Goal: Task Accomplishment & Management: Manage account settings

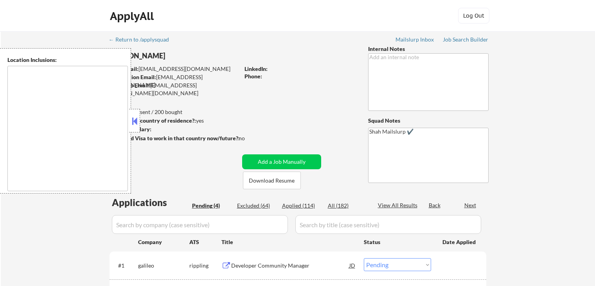
select select ""pending""
click at [134, 120] on button at bounding box center [134, 121] width 9 height 12
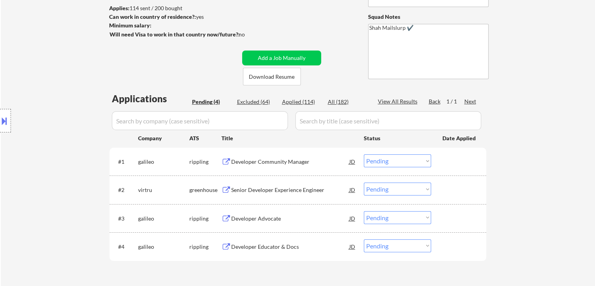
scroll to position [117, 0]
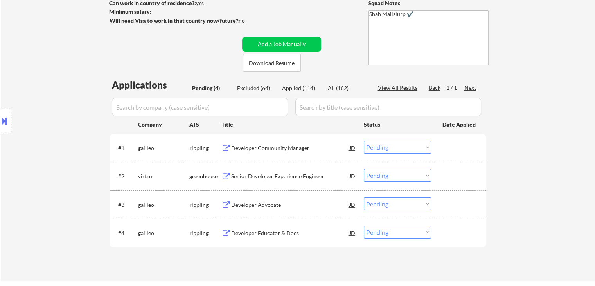
click at [285, 147] on div "Developer Community Manager" at bounding box center [290, 148] width 118 height 8
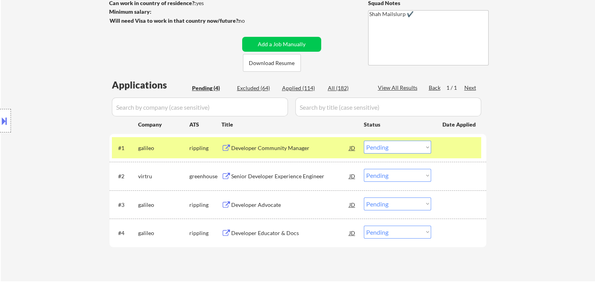
click at [0, 124] on button at bounding box center [4, 120] width 9 height 13
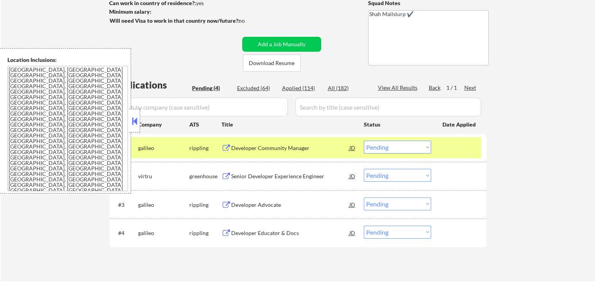
click at [135, 122] on button at bounding box center [134, 121] width 9 height 12
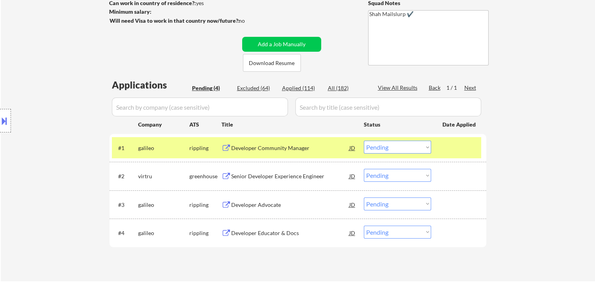
click at [392, 148] on select "Choose an option... Pending Applied Excluded (Questions) Excluded (Expired) Exc…" at bounding box center [397, 146] width 67 height 13
click at [364, 140] on select "Choose an option... Pending Applied Excluded (Questions) Excluded (Expired) Exc…" at bounding box center [397, 146] width 67 height 13
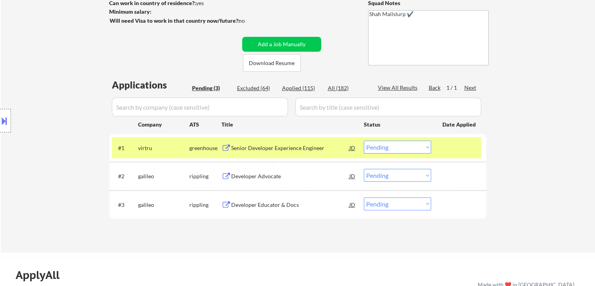
click at [271, 146] on div "Senior Developer Experience Engineer" at bounding box center [290, 148] width 118 height 8
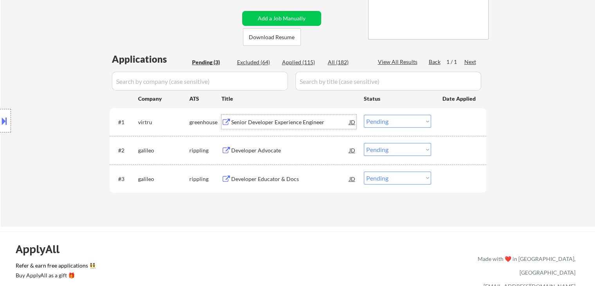
scroll to position [156, 0]
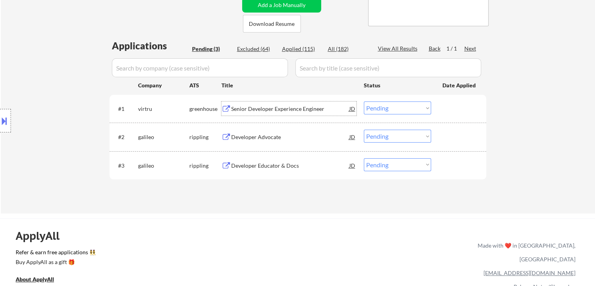
click at [382, 105] on select "Choose an option... Pending Applied Excluded (Questions) Excluded (Expired) Exc…" at bounding box center [397, 107] width 67 height 13
click at [364, 101] on select "Choose an option... Pending Applied Excluded (Questions) Excluded (Expired) Exc…" at bounding box center [397, 107] width 67 height 13
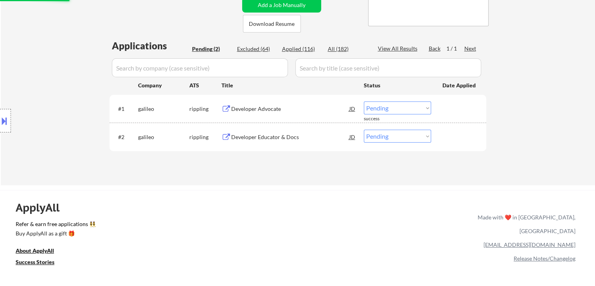
scroll to position [196, 0]
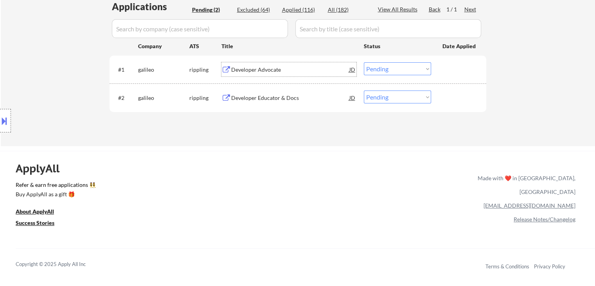
click at [253, 72] on div "Developer Advocate" at bounding box center [290, 70] width 118 height 8
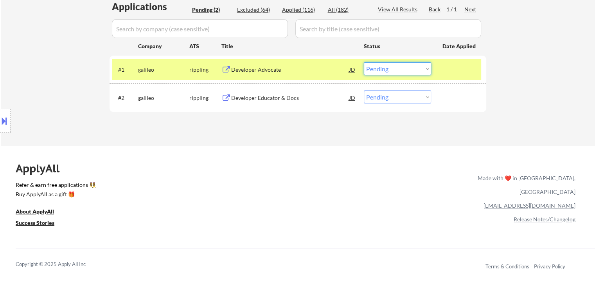
click at [399, 72] on select "Choose an option... Pending Applied Excluded (Questions) Excluded (Expired) Exc…" at bounding box center [397, 68] width 67 height 13
click at [364, 62] on select "Choose an option... Pending Applied Excluded (Questions) Excluded (Expired) Exc…" at bounding box center [397, 68] width 67 height 13
select select ""pending""
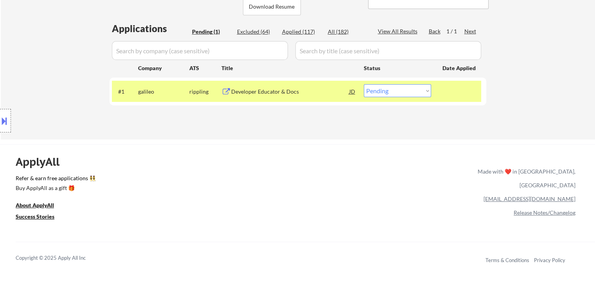
scroll to position [156, 0]
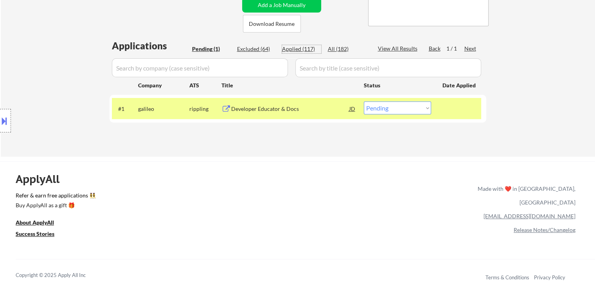
click at [293, 46] on div "Applied (117)" at bounding box center [301, 49] width 39 height 8
click at [291, 49] on div "Applied (117)" at bounding box center [301, 49] width 39 height 8
select select ""applied""
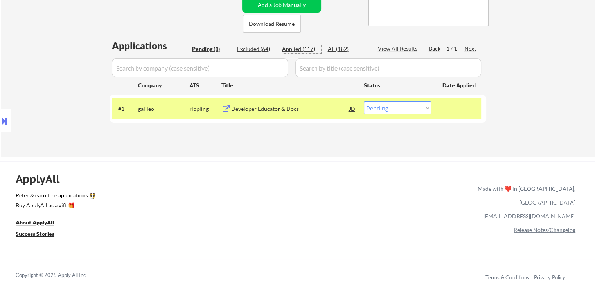
select select ""applied""
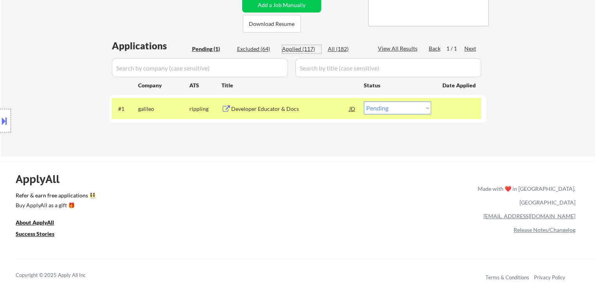
select select ""applied""
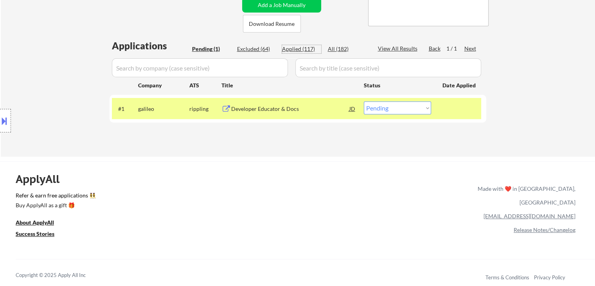
select select ""applied""
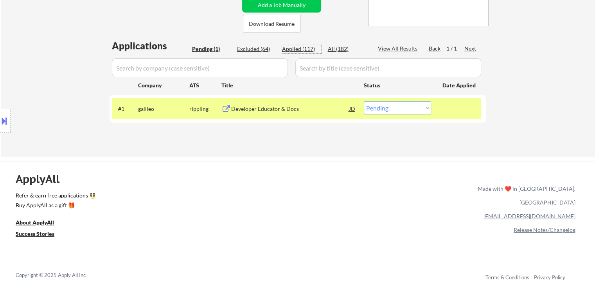
select select ""applied""
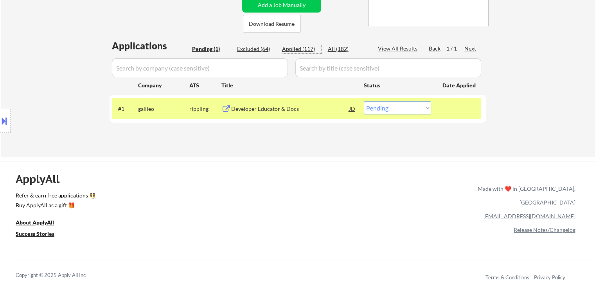
select select ""applied""
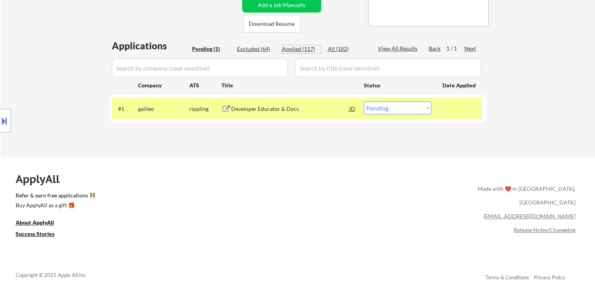
select select ""applied""
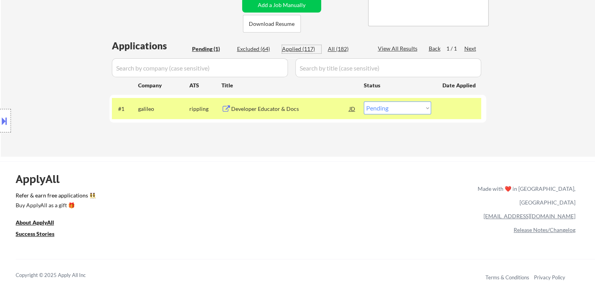
select select ""applied""
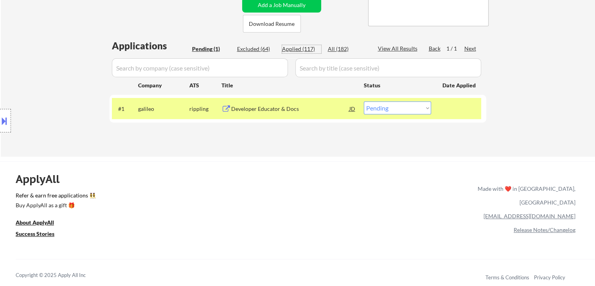
select select ""applied""
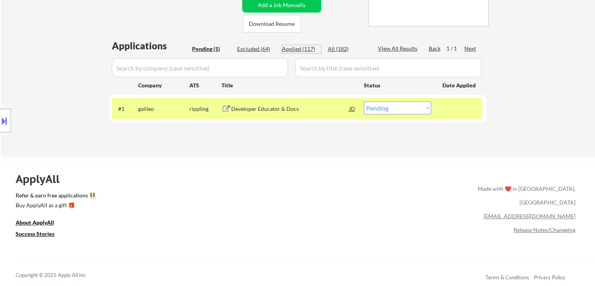
select select ""applied""
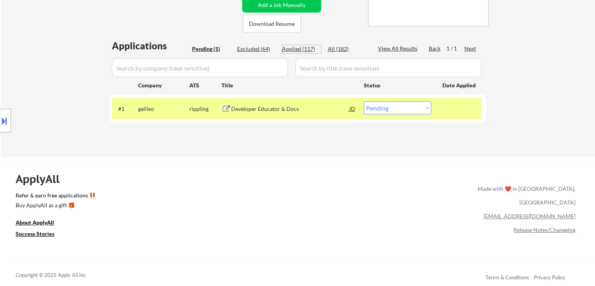
select select ""applied""
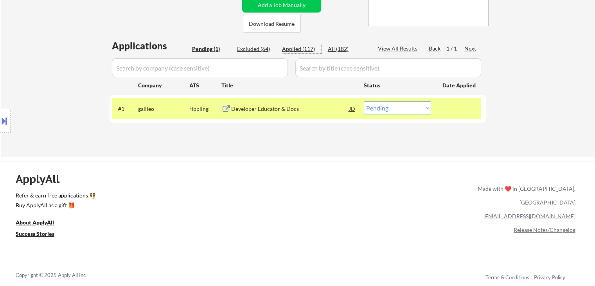
select select ""applied""
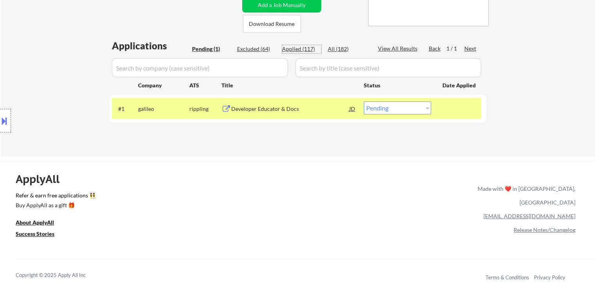
select select ""applied""
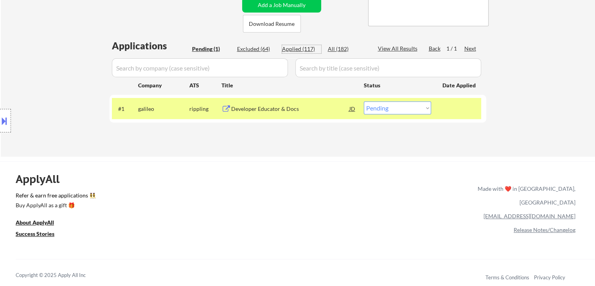
select select ""applied""
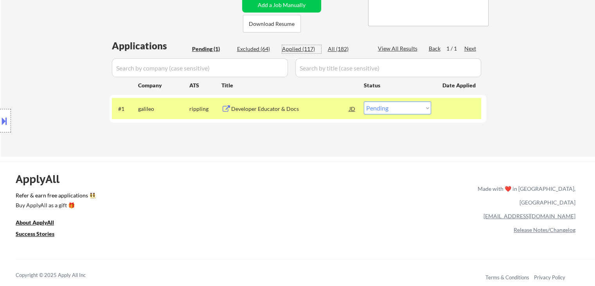
select select ""applied""
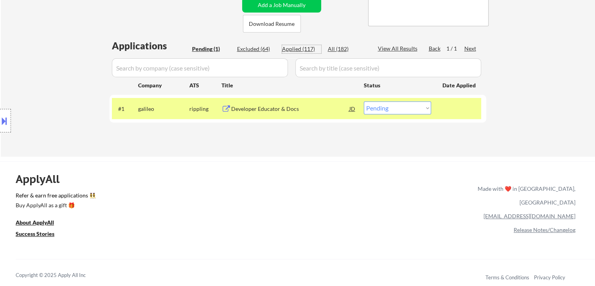
select select ""applied""
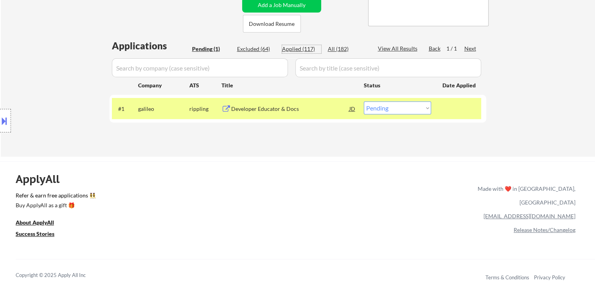
select select ""applied""
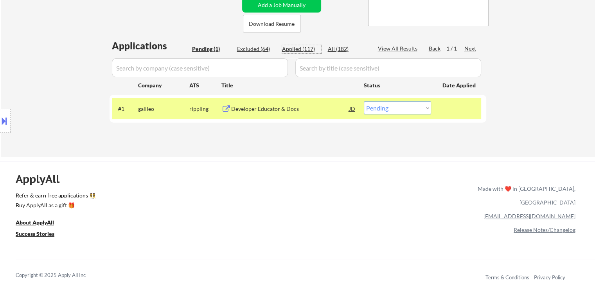
select select ""applied""
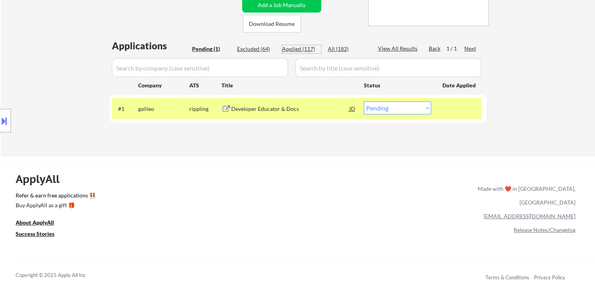
select select ""applied""
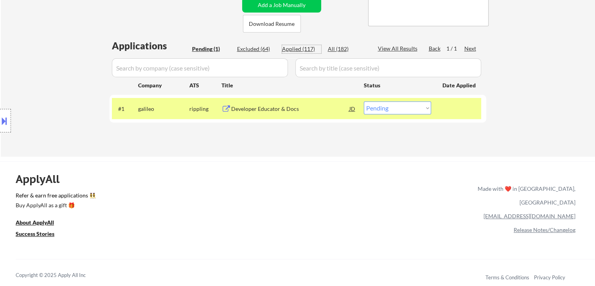
select select ""applied""
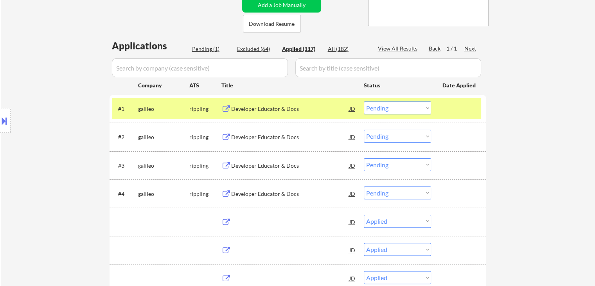
select select ""applied""
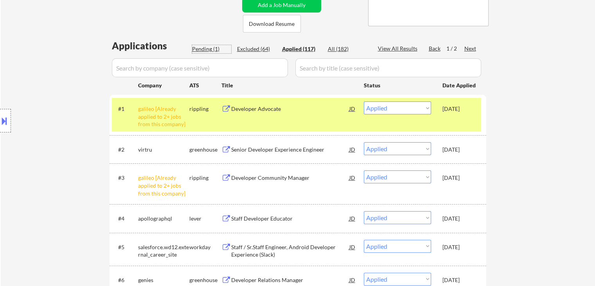
click at [203, 49] on div "Pending (1)" at bounding box center [211, 49] width 39 height 8
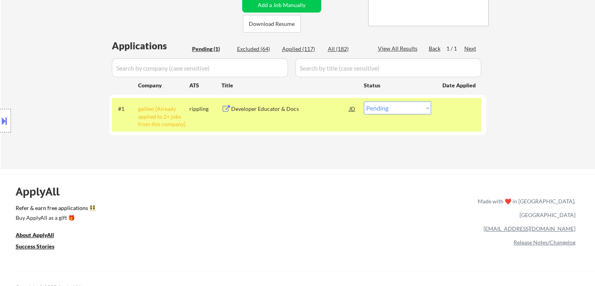
click at [371, 107] on select "Choose an option... Pending Applied Excluded (Questions) Excluded (Expired) Exc…" at bounding box center [397, 107] width 67 height 13
click at [364, 101] on select "Choose an option... Pending Applied Excluded (Questions) Excluded (Expired) Exc…" at bounding box center [397, 107] width 67 height 13
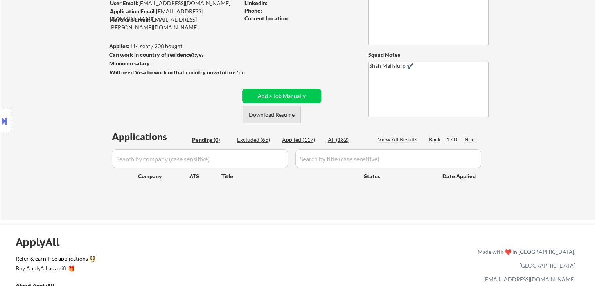
scroll to position [78, 0]
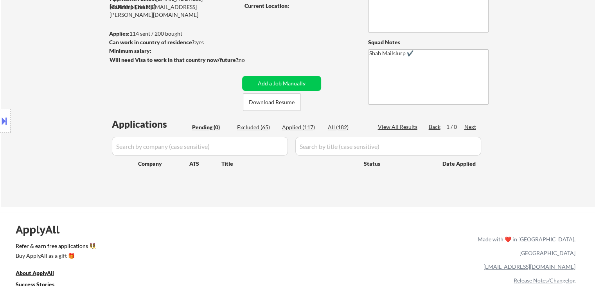
click at [293, 129] on div "Applied (117)" at bounding box center [301, 127] width 39 height 8
select select ""applied""
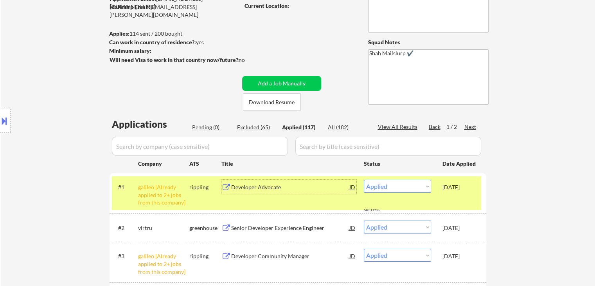
click at [255, 188] on div "Developer Advocate" at bounding box center [290, 187] width 118 height 8
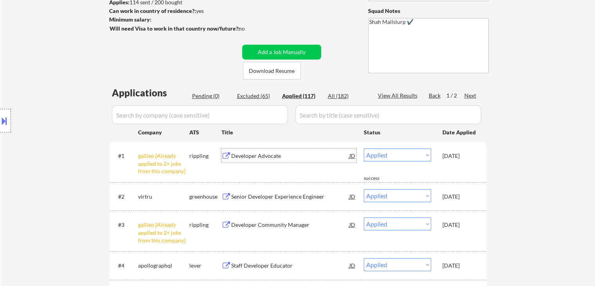
scroll to position [156, 0]
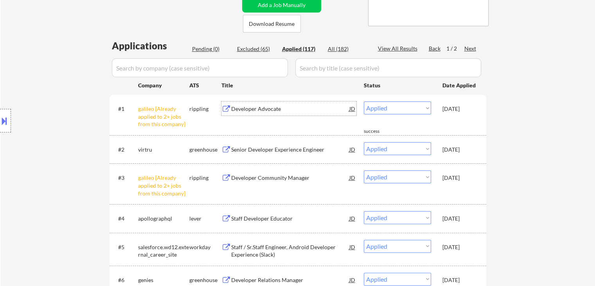
click at [269, 151] on div "Senior Developer Experience Engineer" at bounding box center [290, 150] width 118 height 8
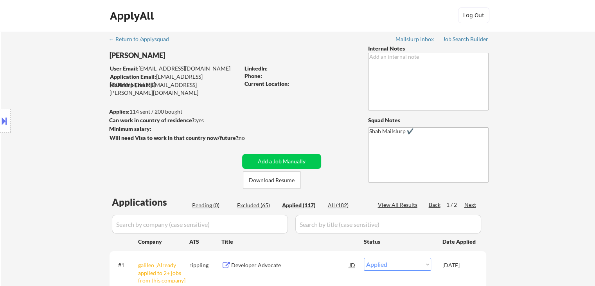
scroll to position [0, 0]
